Goal: Information Seeking & Learning: Learn about a topic

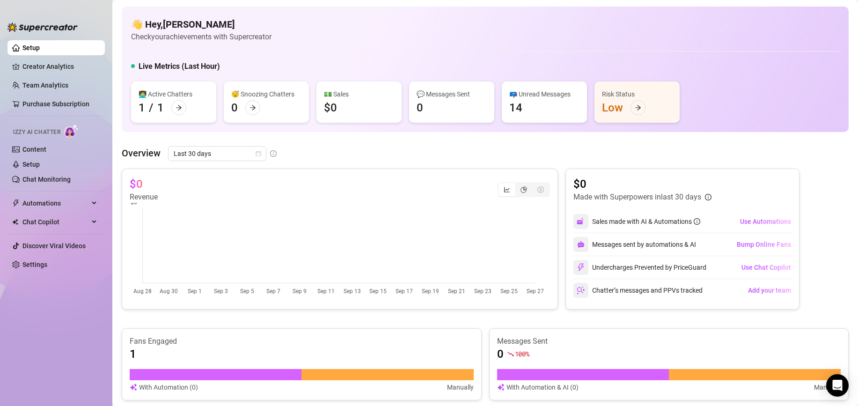
click at [37, 132] on span "Izzy AI Chatter" at bounding box center [36, 132] width 47 height 9
click at [31, 149] on link "Content" at bounding box center [34, 149] width 24 height 7
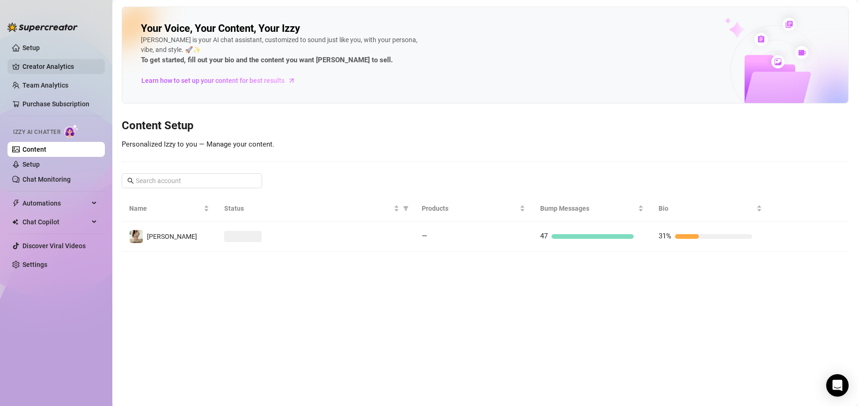
click at [59, 72] on link "Creator Analytics" at bounding box center [59, 66] width 75 height 15
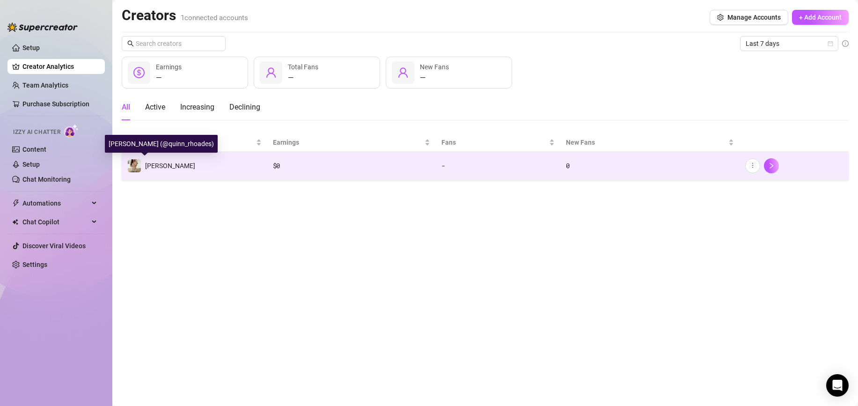
click at [148, 165] on span "[PERSON_NAME]" at bounding box center [170, 165] width 50 height 7
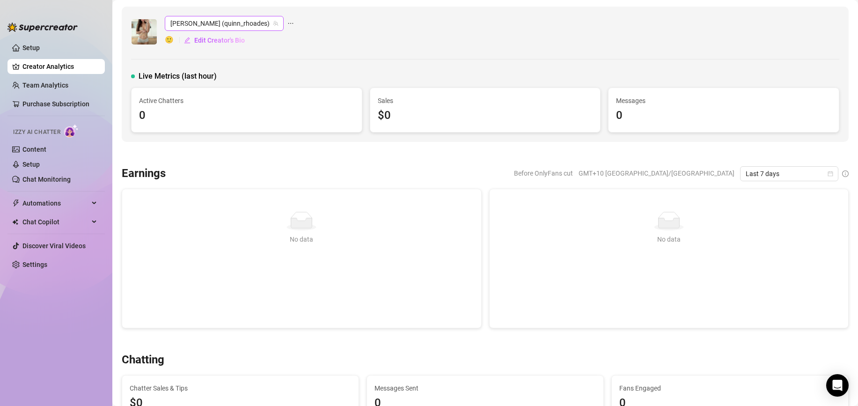
click at [186, 26] on span "[PERSON_NAME] (quinn_rhoades)" at bounding box center [224, 23] width 108 height 14
